Goal: Information Seeking & Learning: Learn about a topic

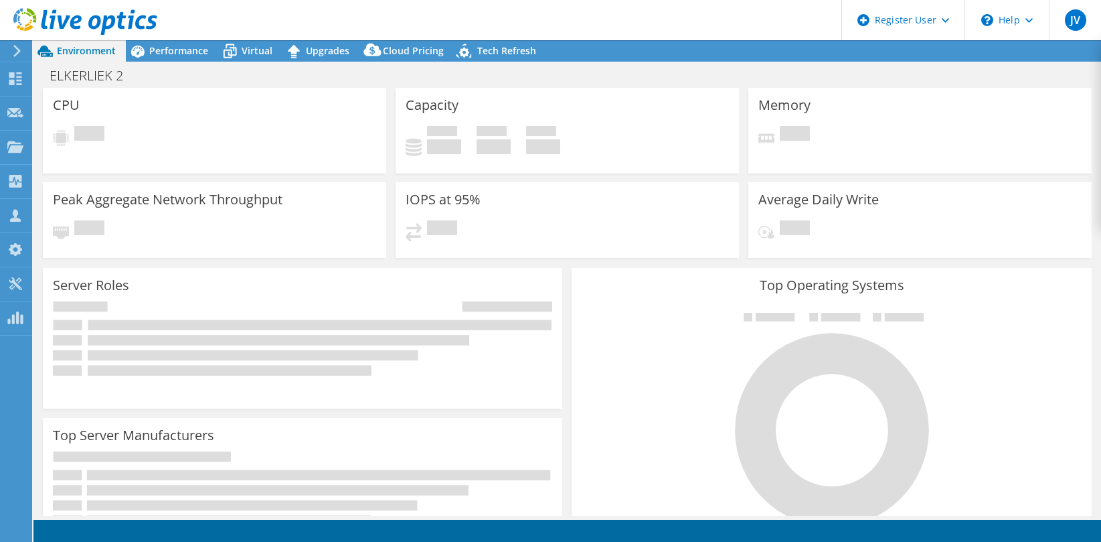
select select "USD"
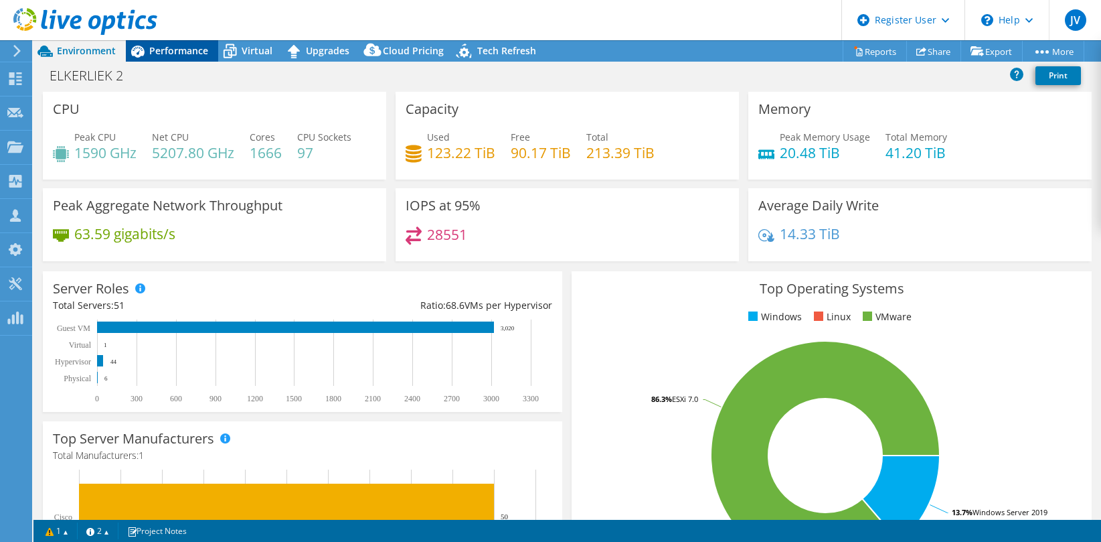
click at [172, 46] on span "Performance" at bounding box center [178, 50] width 59 height 13
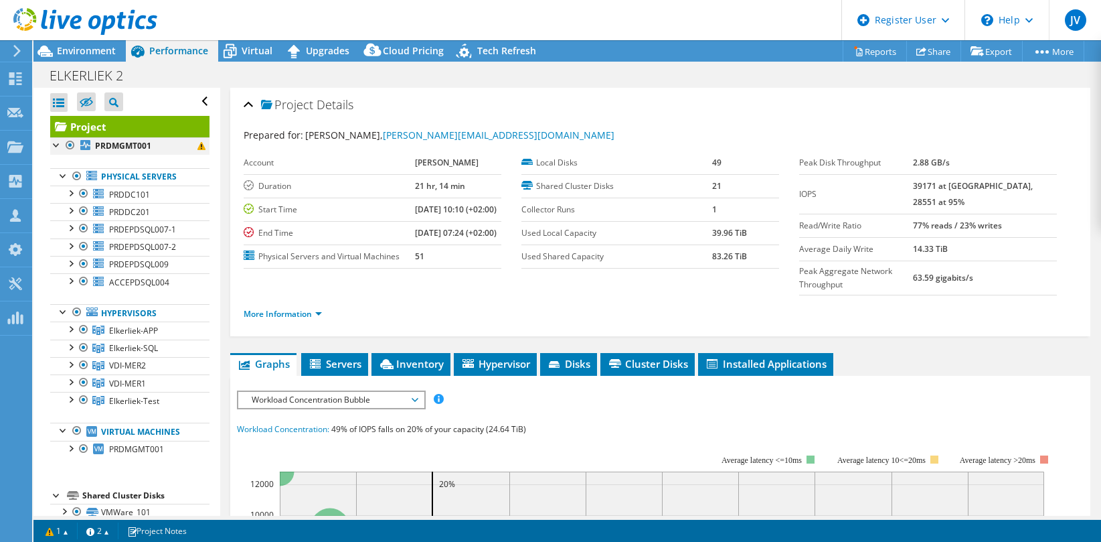
click at [68, 142] on div at bounding box center [70, 145] width 13 height 16
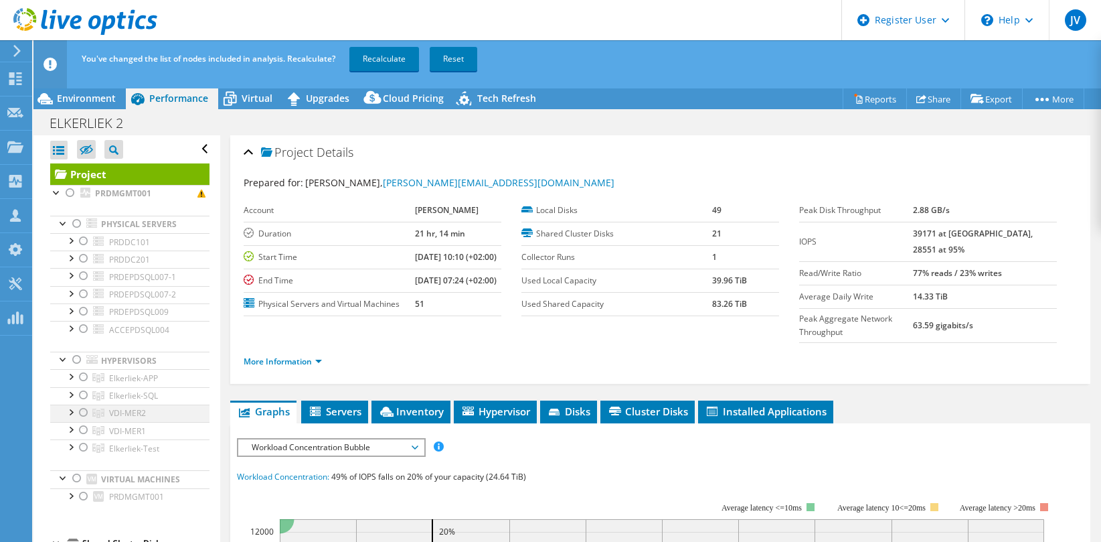
click at [82, 413] on div at bounding box center [83, 412] width 13 height 16
click at [84, 431] on div at bounding box center [83, 430] width 13 height 16
click at [395, 59] on link "Recalculate" at bounding box center [385, 59] width 70 height 24
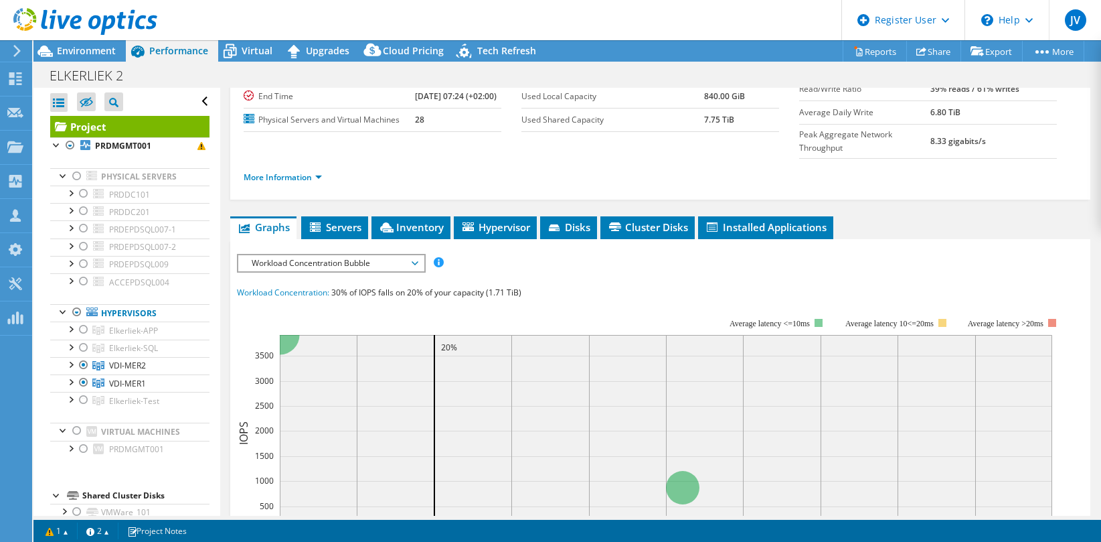
scroll to position [169, 0]
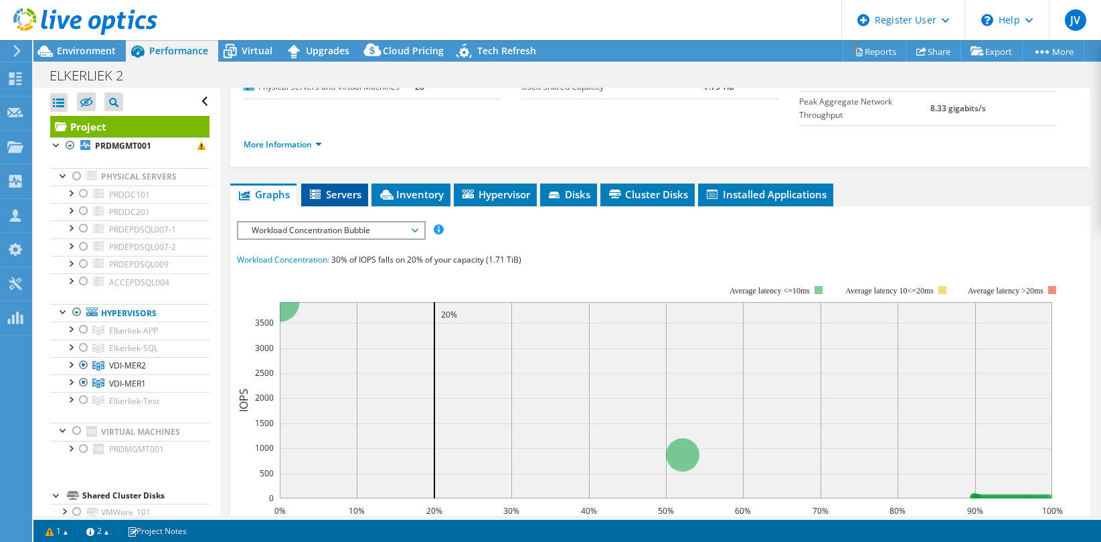
click at [349, 201] on span "Servers" at bounding box center [335, 193] width 54 height 13
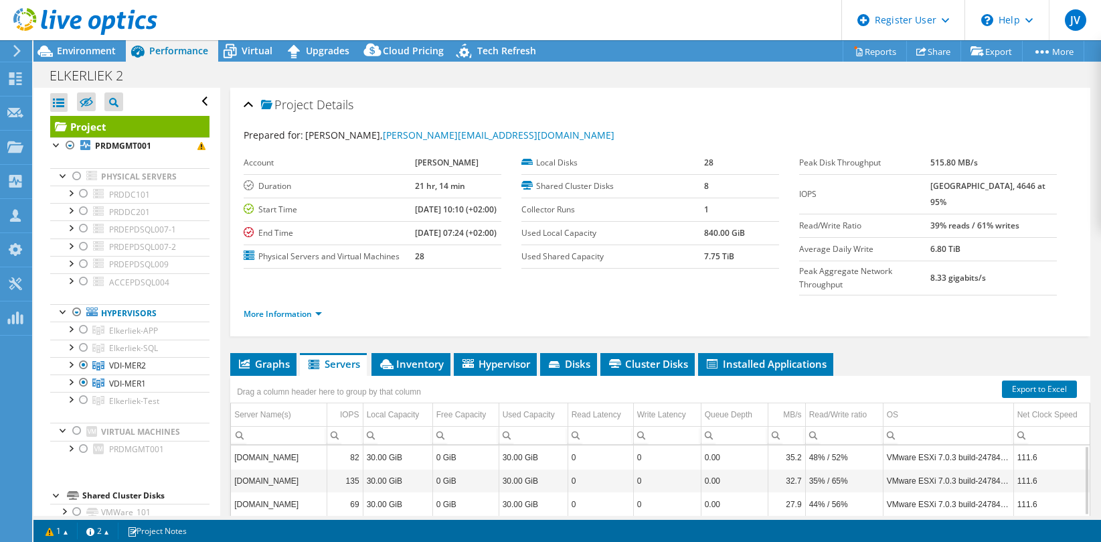
scroll to position [0, 0]
drag, startPoint x: 401, startPoint y: 292, endPoint x: 419, endPoint y: 290, distance: 18.2
click at [419, 268] on td "28" at bounding box center [458, 255] width 86 height 23
drag, startPoint x: 419, startPoint y: 290, endPoint x: 542, endPoint y: 295, distance: 123.3
click at [542, 269] on section "Account [PERSON_NAME] Duration 21 hr, 14 min Start Time [DATE] 10:10 (+02:00) E…" at bounding box center [522, 209] width 556 height 117
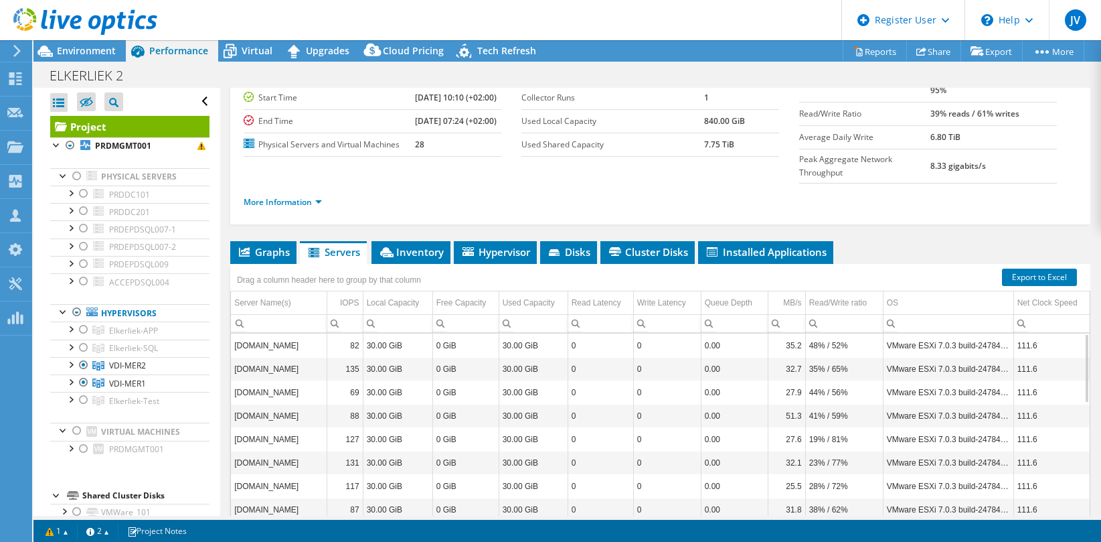
scroll to position [112, 0]
click at [497, 264] on li "Hypervisor" at bounding box center [495, 252] width 83 height 23
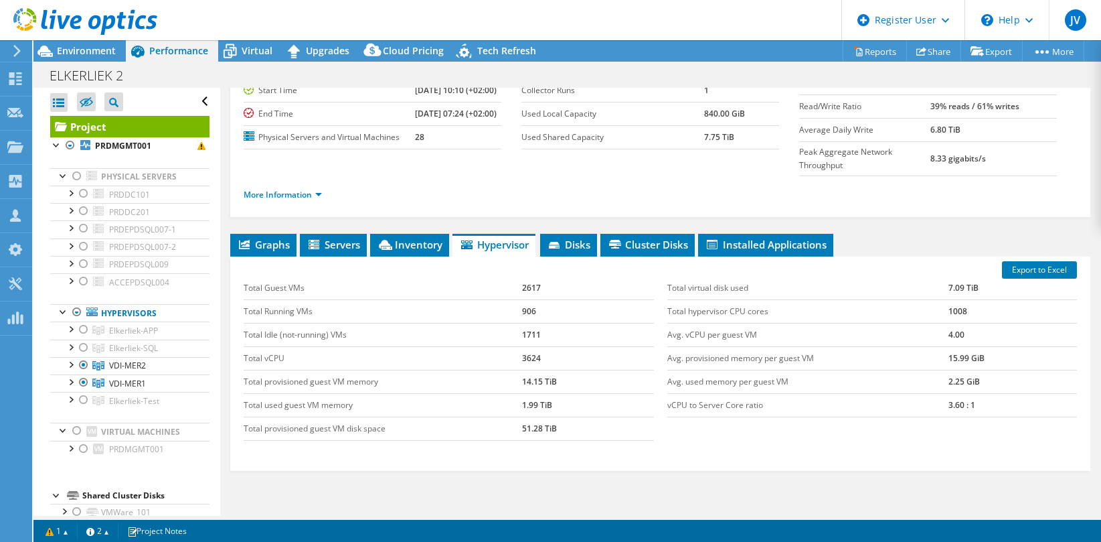
scroll to position [120, 0]
click at [411, 250] on span "Inventory" at bounding box center [410, 243] width 66 height 13
